Goal: Browse casually: Explore the website without a specific task or goal

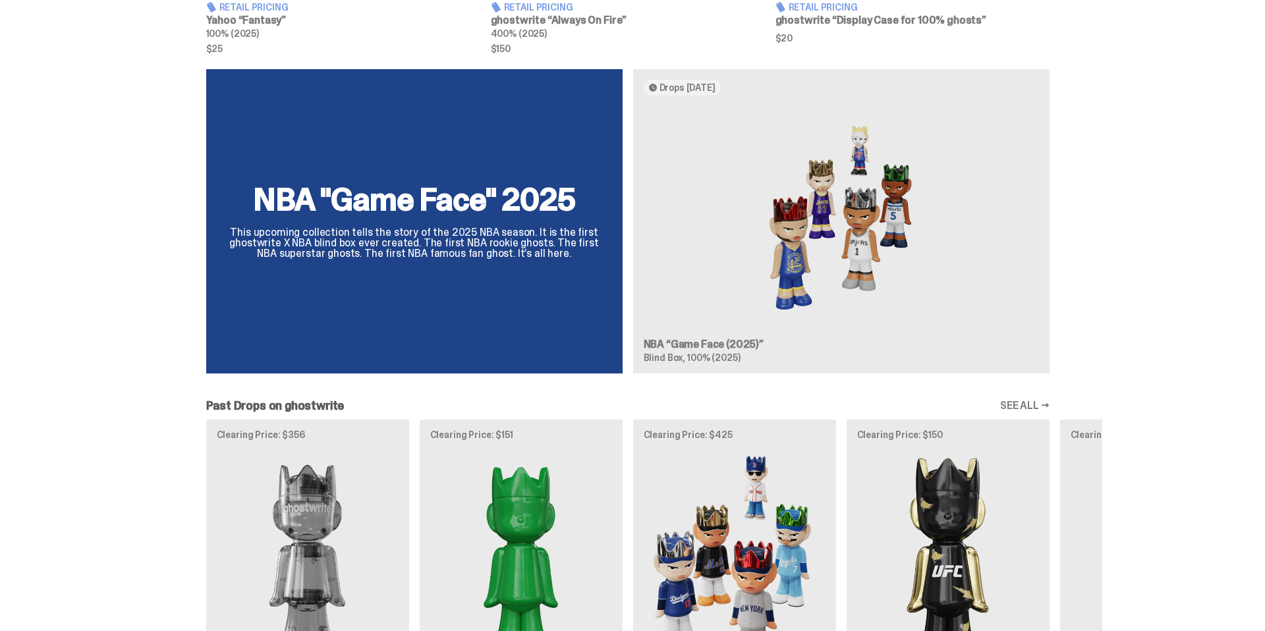
scroll to position [1103, 0]
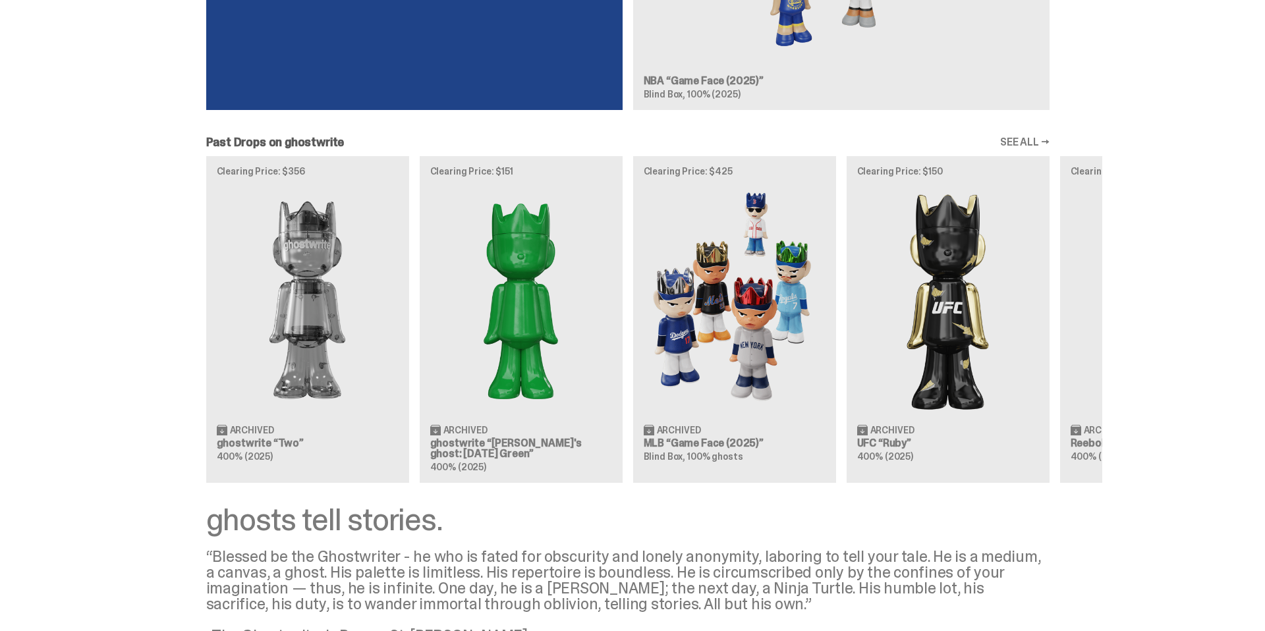
click at [754, 354] on div "Clearing Price: $356 Archived ghostwrite “Two” 400% (2025) Clearing Price: $151…" at bounding box center [628, 319] width 949 height 327
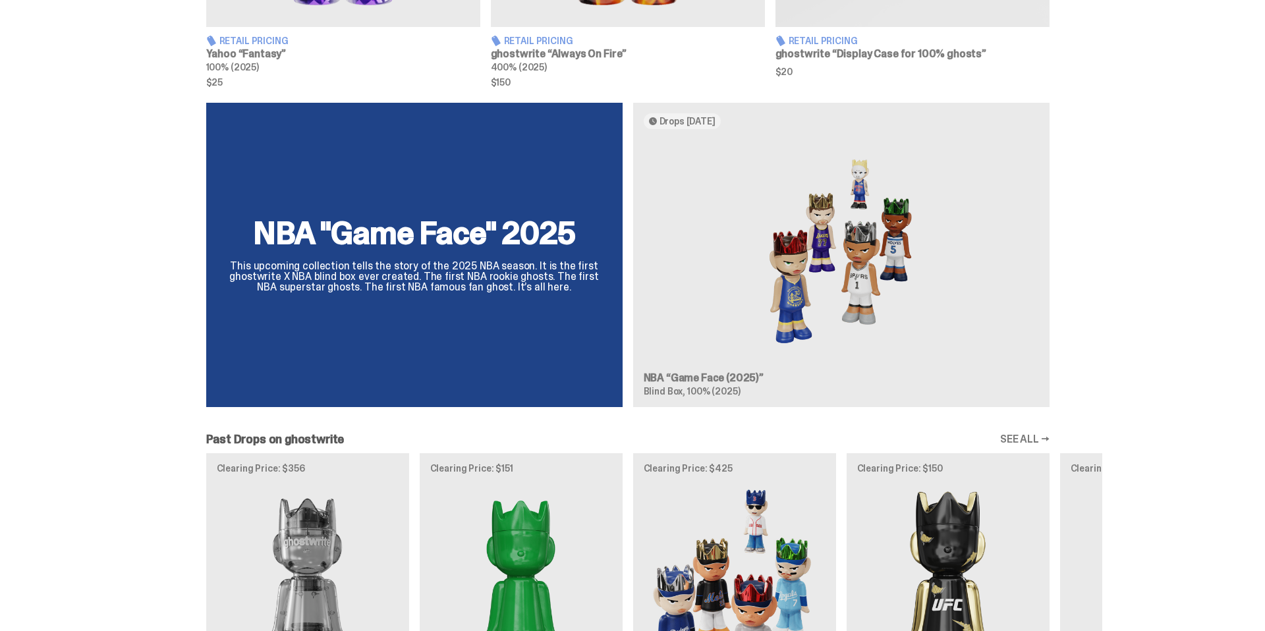
scroll to position [787, 0]
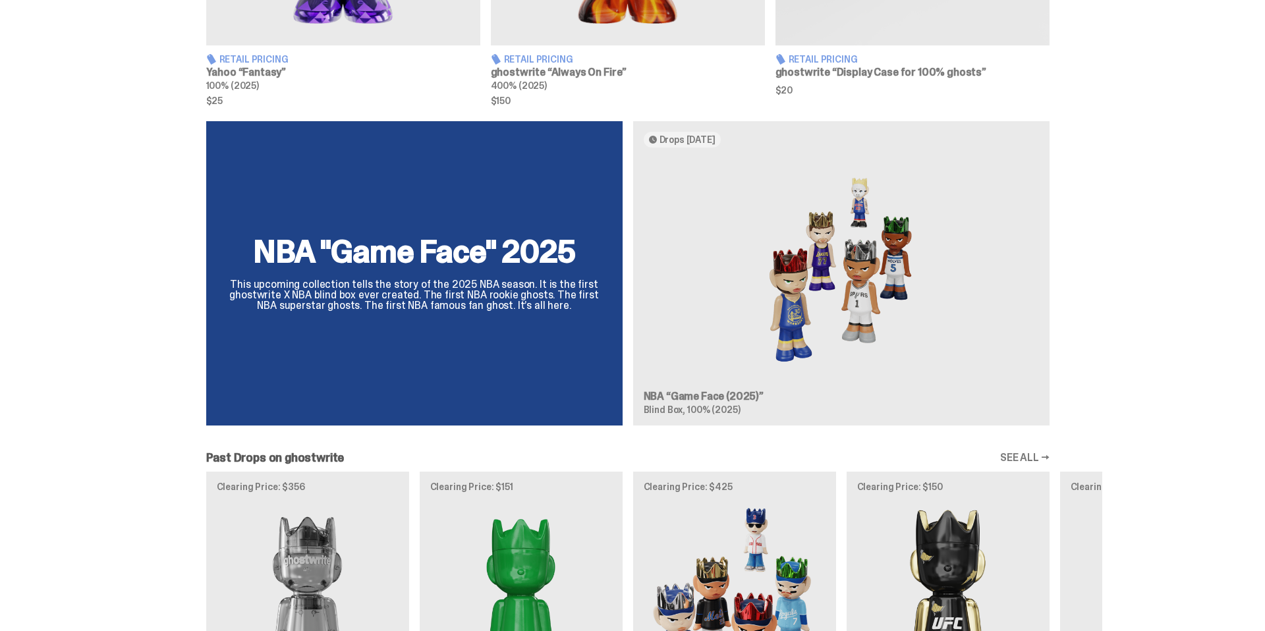
click at [790, 277] on div "NBA "Game Face" 2025 This upcoming collection tells the story of the 2025 NBA s…" at bounding box center [628, 278] width 949 height 315
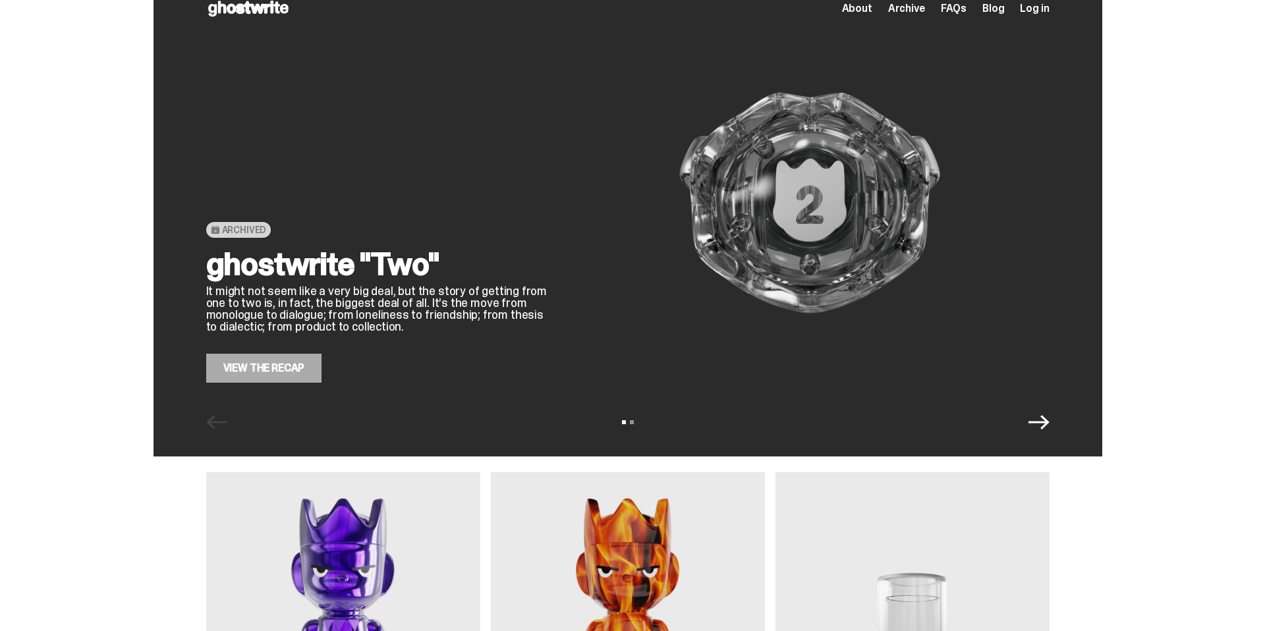
scroll to position [0, 0]
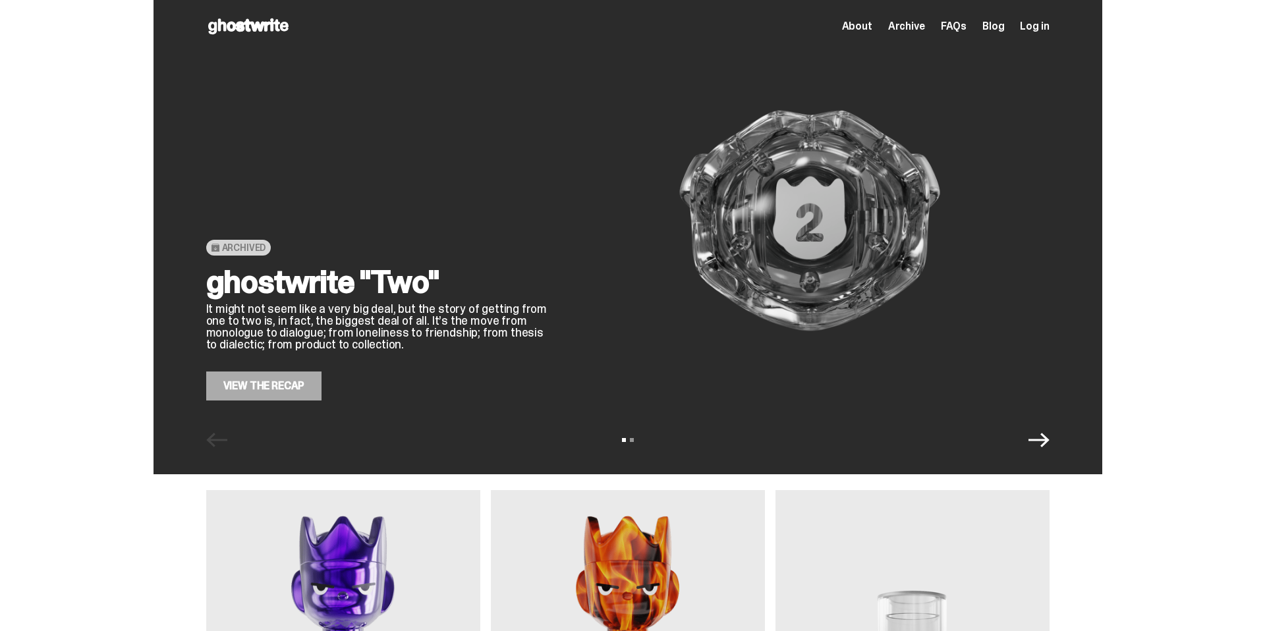
click at [289, 382] on link "View the Recap" at bounding box center [264, 386] width 116 height 29
